Goal: Task Accomplishment & Management: Complete application form

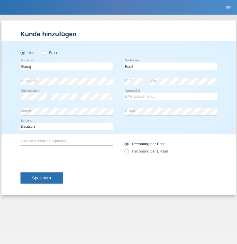
type input "Fadil"
select select "XK"
select select "C"
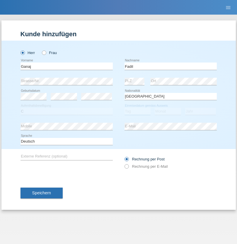
select select "11"
select select "08"
select select "2021"
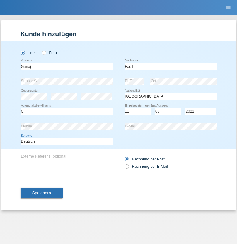
select select "en"
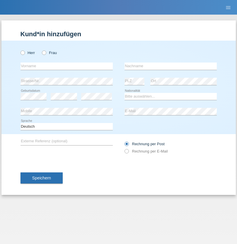
radio input "true"
click at [66, 66] on input "text" at bounding box center [66, 66] width 92 height 7
type input "Ibrahim"
click at [170, 66] on input "text" at bounding box center [170, 66] width 92 height 7
type input "Muja"
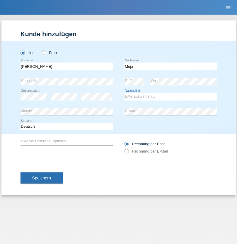
select select "XK"
select select "C"
select select "03"
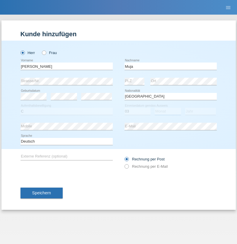
select select "07"
select select "2021"
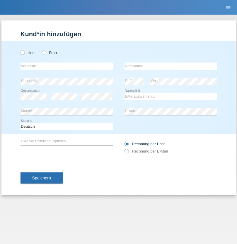
radio input "true"
click at [66, 66] on input "text" at bounding box center [66, 66] width 92 height 7
type input "Thomas"
click at [170, 66] on input "text" at bounding box center [170, 66] width 92 height 7
type input "Berger"
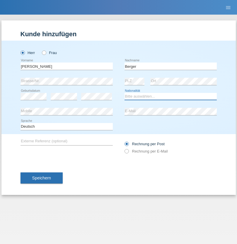
select select "CH"
radio input "true"
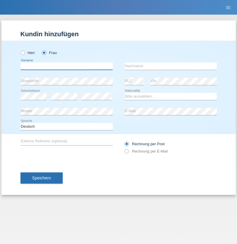
click at [66, 66] on input "text" at bounding box center [66, 66] width 92 height 7
type input "Teixeira da Silva Moço"
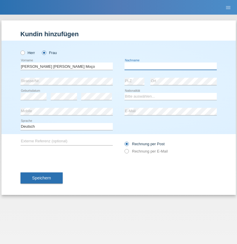
click at [170, 66] on input "text" at bounding box center [170, 66] width 92 height 7
type input "Paula"
select select "PT"
select select "C"
select select "28"
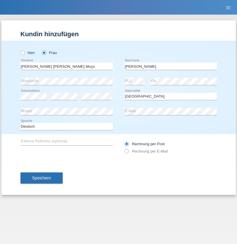
select select "03"
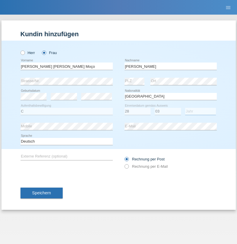
select select "2005"
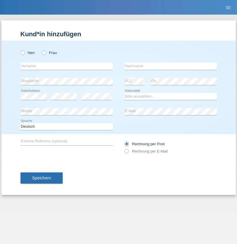
radio input "true"
click at [66, 66] on input "text" at bounding box center [66, 66] width 92 height 7
type input "[PERSON_NAME]"
click at [170, 66] on input "text" at bounding box center [170, 66] width 92 height 7
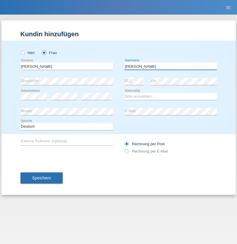
type input "[PERSON_NAME]"
select select "CH"
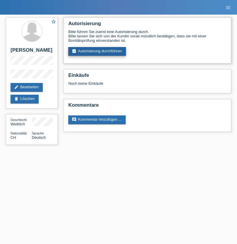
click at [97, 51] on link "assignment_turned_in Autorisierung durchführen" at bounding box center [97, 51] width 58 height 9
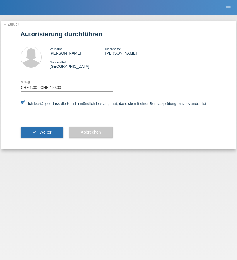
select select "1"
click at [42, 132] on span "Weiter" at bounding box center [45, 132] width 12 height 5
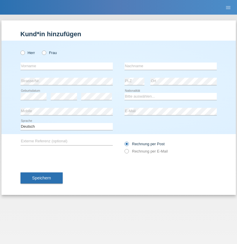
radio input "true"
click at [66, 66] on input "text" at bounding box center [66, 66] width 92 height 7
type input "Adrian"
click at [170, 66] on input "text" at bounding box center [170, 66] width 92 height 7
type input "Mihaila"
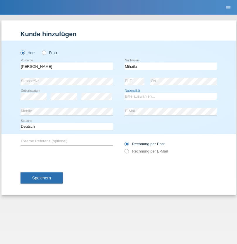
select select "RO"
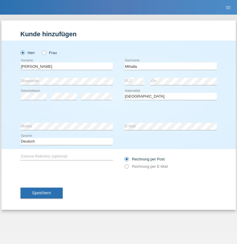
select select "C"
select select "18"
select select "11"
select select "2021"
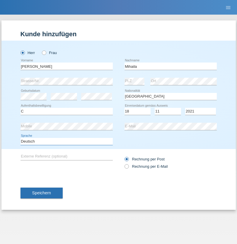
select select "en"
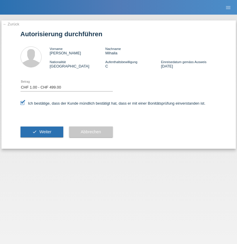
select select "1"
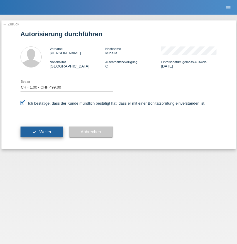
click at [42, 132] on span "Weiter" at bounding box center [45, 132] width 12 height 5
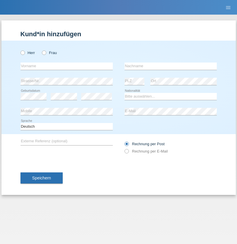
radio input "true"
click at [66, 66] on input "text" at bounding box center [66, 66] width 92 height 7
type input "[PERSON_NAME]"
click at [170, 66] on input "text" at bounding box center [170, 66] width 92 height 7
type input "Iseni"
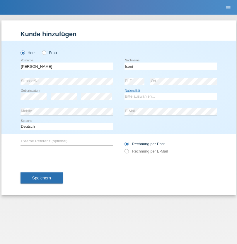
select select "CH"
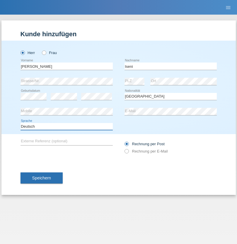
select select "en"
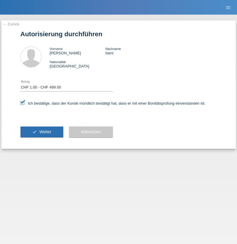
select select "1"
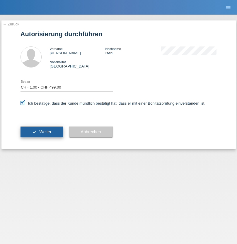
click at [42, 132] on span "Weiter" at bounding box center [45, 132] width 12 height 5
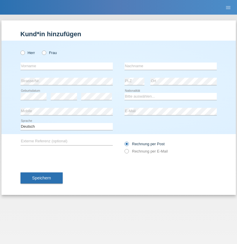
radio input "true"
click at [66, 66] on input "text" at bounding box center [66, 66] width 92 height 7
type input "Emely"
click at [170, 66] on input "text" at bounding box center [170, 66] width 92 height 7
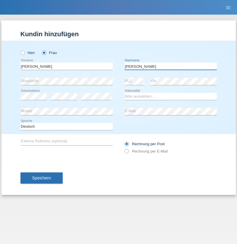
type input "[PERSON_NAME]"
select select "IT"
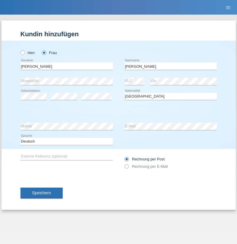
select select "C"
select select "12"
select select "09"
select select "2009"
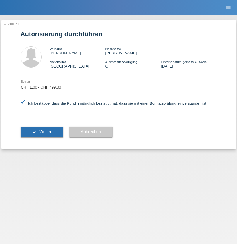
select select "1"
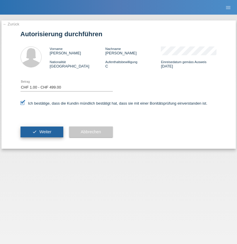
click at [42, 132] on span "Weiter" at bounding box center [45, 132] width 12 height 5
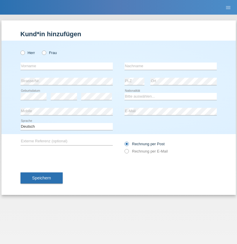
radio input "true"
click at [66, 66] on input "text" at bounding box center [66, 66] width 92 height 7
type input "[PERSON_NAME]"
click at [170, 66] on input "text" at bounding box center [170, 66] width 92 height 7
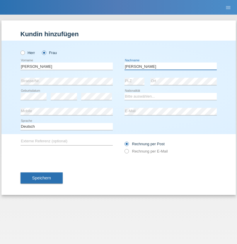
type input "[PERSON_NAME]"
select select "IT"
select select "C"
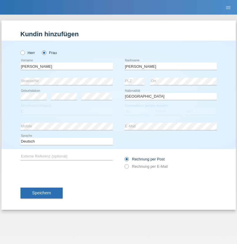
select select "24"
select select "12"
select select "1982"
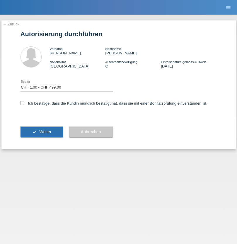
select select "1"
checkbox input "true"
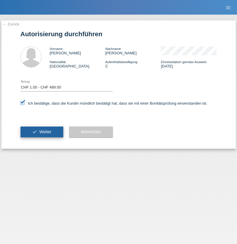
click at [42, 132] on span "Weiter" at bounding box center [45, 132] width 12 height 5
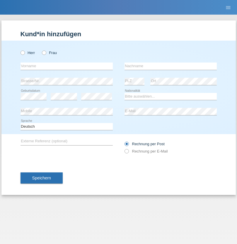
radio input "true"
click at [66, 66] on input "text" at bounding box center [66, 66] width 92 height 7
type input "Momand"
click at [170, 66] on input "text" at bounding box center [170, 66] width 92 height 7
type input "Azmat"
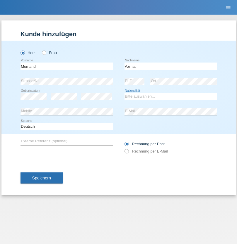
select select "CH"
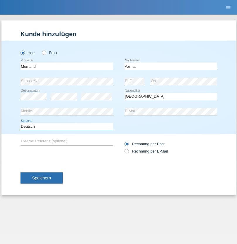
select select "en"
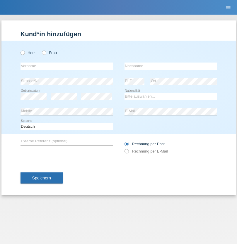
radio input "true"
click at [66, 66] on input "text" at bounding box center [66, 66] width 92 height 7
type input "Allan"
click at [170, 66] on input "text" at bounding box center [170, 66] width 92 height 7
type input "Theurillat"
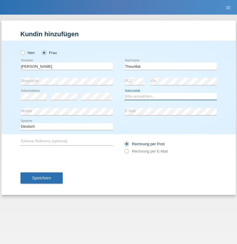
select select "CH"
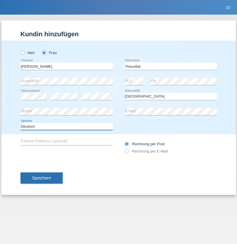
select select "en"
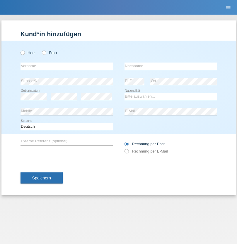
radio input "true"
click at [66, 66] on input "text" at bounding box center [66, 66] width 92 height 7
type input "Jack"
click at [170, 66] on input "text" at bounding box center [170, 66] width 92 height 7
type input "Graf"
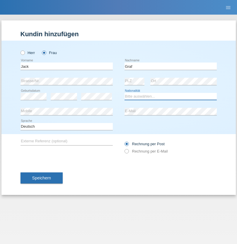
select select "CH"
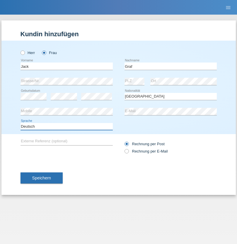
select select "en"
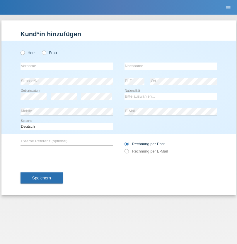
radio input "true"
click at [66, 66] on input "text" at bounding box center [66, 66] width 92 height 7
type input "Teklay"
click at [170, 66] on input "text" at bounding box center [170, 66] width 92 height 7
type input "Fiori"
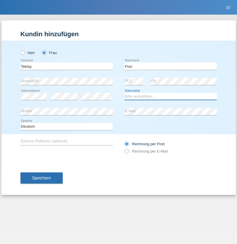
select select "ER"
select select "C"
select select "11"
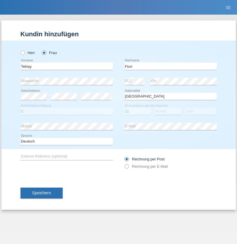
select select "08"
select select "2021"
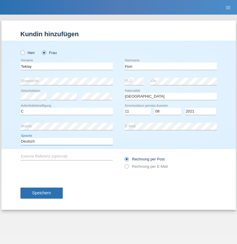
select select "en"
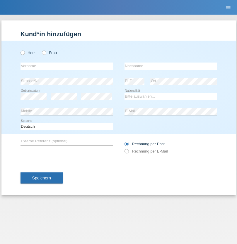
radio input "true"
click at [66, 66] on input "text" at bounding box center [66, 66] width 92 height 7
type input "Sadia"
click at [170, 66] on input "text" at bounding box center [170, 66] width 92 height 7
type input "Nejmaoui"
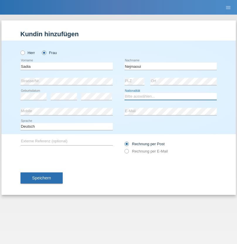
select select "MA"
select select "C"
select select "01"
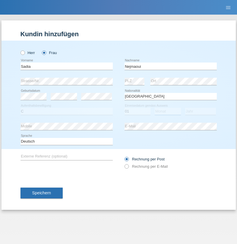
select select "06"
select select "1964"
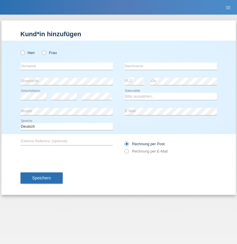
radio input "true"
click at [66, 66] on input "text" at bounding box center [66, 66] width 92 height 7
type input "[PERSON_NAME]"
click at [170, 66] on input "text" at bounding box center [170, 66] width 92 height 7
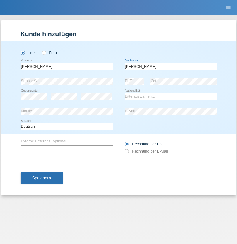
type input "[PERSON_NAME]"
select select "CH"
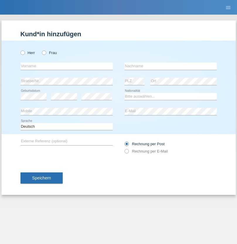
radio input "true"
click at [66, 66] on input "text" at bounding box center [66, 66] width 92 height 7
type input "Thivagaran"
click at [170, 66] on input "text" at bounding box center [170, 66] width 92 height 7
type input "Selvanayagam"
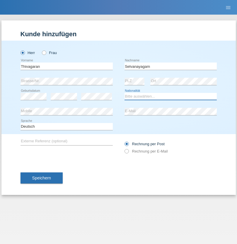
select select "LK"
select select "C"
select select "23"
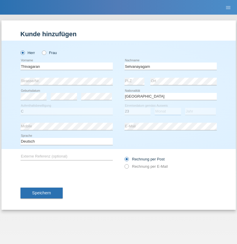
select select "03"
select select "2021"
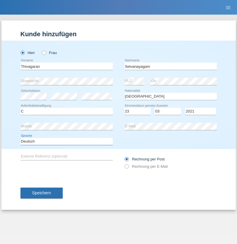
select select "en"
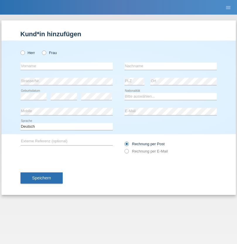
radio input "true"
click at [66, 66] on input "text" at bounding box center [66, 66] width 92 height 7
type input "[PERSON_NAME]"
click at [170, 66] on input "text" at bounding box center [170, 66] width 92 height 7
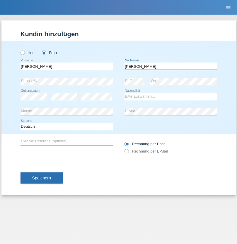
type input "[PERSON_NAME]"
select select "CH"
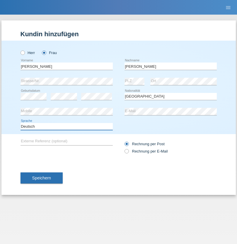
select select "en"
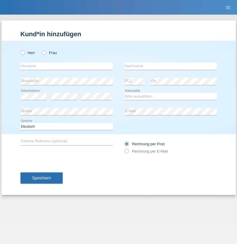
radio input "true"
click at [66, 66] on input "text" at bounding box center [66, 66] width 92 height 7
type input "Tymur"
click at [170, 66] on input "text" at bounding box center [170, 66] width 92 height 7
type input "Hunderchuk"
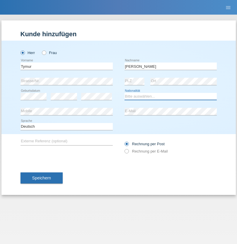
select select "UA"
select select "C"
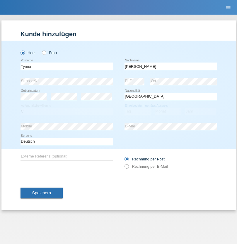
select select "20"
select select "08"
select select "2021"
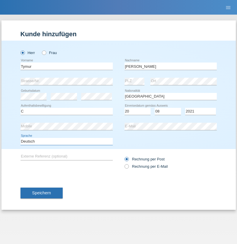
select select "en"
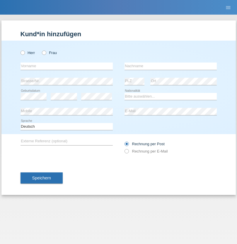
radio input "true"
click at [66, 66] on input "text" at bounding box center [66, 66] width 92 height 7
type input "Tymur"
click at [170, 66] on input "text" at bounding box center [170, 66] width 92 height 7
type input "Hunderchuj"
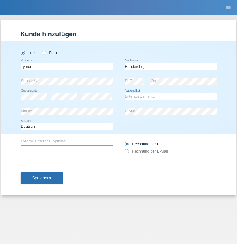
select select "UA"
select select "C"
select select "20"
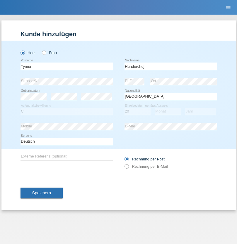
select select "08"
select select "2021"
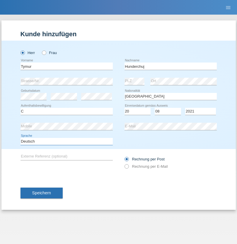
select select "en"
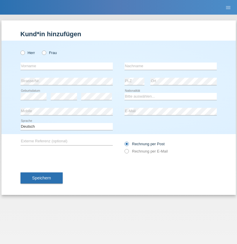
radio input "true"
click at [66, 66] on input "text" at bounding box center [66, 66] width 92 height 7
type input "[PERSON_NAME]"
click at [170, 66] on input "text" at bounding box center [170, 66] width 92 height 7
type input "Tropp"
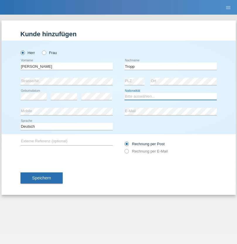
select select "SK"
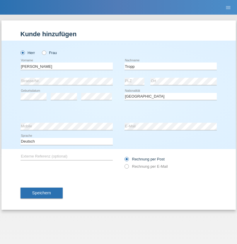
select select "C"
select select "11"
select select "08"
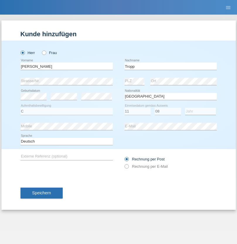
select select "2021"
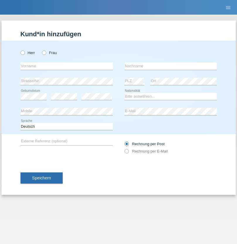
radio input "true"
click at [66, 66] on input "text" at bounding box center [66, 66] width 92 height 7
type input "[PERSON_NAME]"
click at [170, 66] on input "text" at bounding box center [170, 66] width 92 height 7
type input "Ringle"
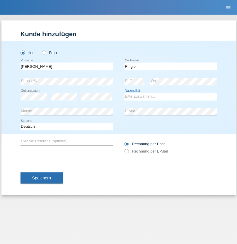
select select "DE"
select select "C"
select select "06"
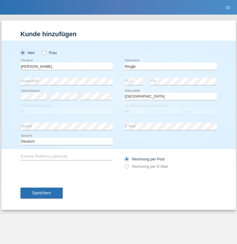
select select "01"
select select "2021"
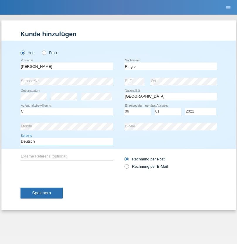
select select "en"
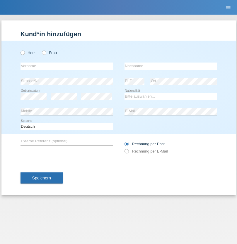
radio input "true"
click at [66, 66] on input "text" at bounding box center [66, 66] width 92 height 7
type input "Junior"
click at [170, 66] on input "text" at bounding box center [170, 66] width 92 height 7
type input "Mauricio"
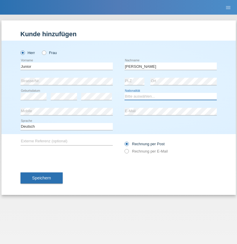
select select "CH"
radio input "true"
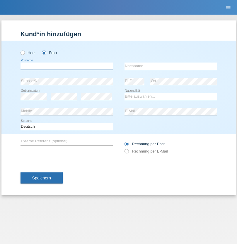
click at [66, 66] on input "text" at bounding box center [66, 66] width 92 height 7
type input "Maria Fernanda"
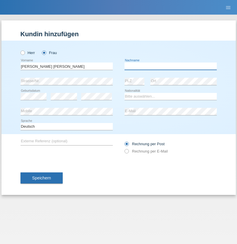
click at [170, 66] on input "text" at bounding box center [170, 66] width 92 height 7
type input "Knusel Campillo"
select select "CH"
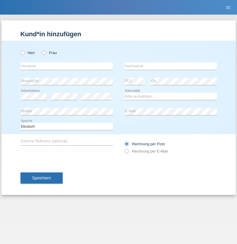
radio input "true"
click at [66, 66] on input "text" at bounding box center [66, 66] width 92 height 7
type input "Beqiri"
click at [170, 66] on input "text" at bounding box center [170, 66] width 92 height 7
type input "Shpresa"
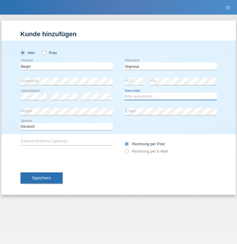
select select "XK"
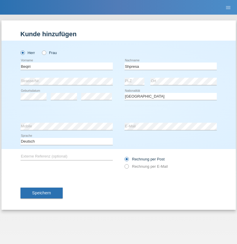
select select "C"
select select "08"
select select "02"
select select "1979"
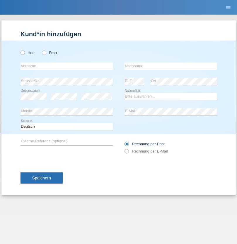
radio input "true"
click at [66, 66] on input "text" at bounding box center [66, 66] width 92 height 7
type input "[PERSON_NAME]"
click at [170, 66] on input "text" at bounding box center [170, 66] width 92 height 7
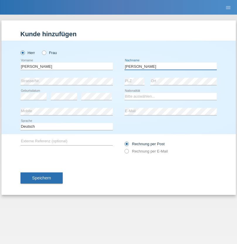
type input "[PERSON_NAME]"
select select "CH"
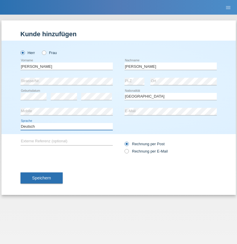
select select "en"
